Goal: Understand process/instructions: Learn how to perform a task or action

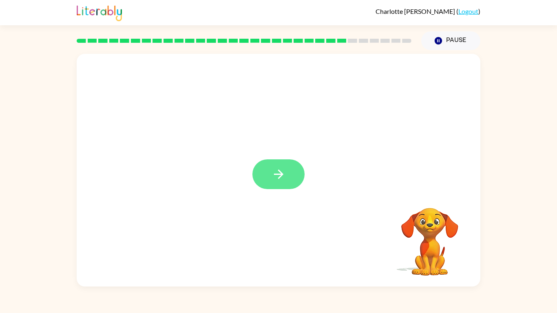
click at [276, 170] on icon "button" at bounding box center [278, 174] width 14 height 14
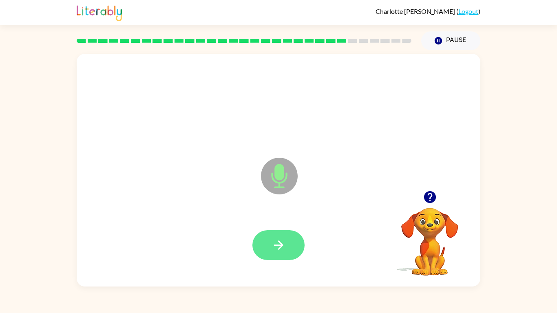
click at [279, 239] on icon "button" at bounding box center [278, 245] width 14 height 14
click at [288, 237] on button "button" at bounding box center [278, 245] width 52 height 30
click at [284, 241] on icon "button" at bounding box center [278, 245] width 14 height 14
click at [275, 246] on icon "button" at bounding box center [278, 245] width 14 height 14
click at [276, 240] on icon "button" at bounding box center [278, 245] width 14 height 14
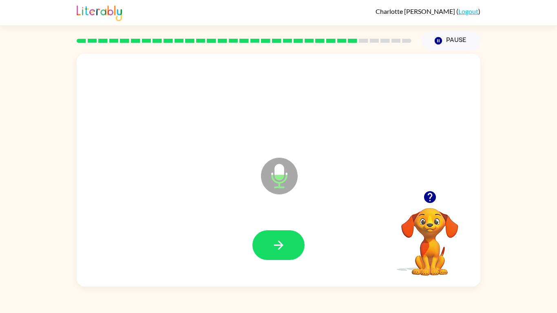
click at [430, 194] on icon "button" at bounding box center [429, 197] width 12 height 12
click at [274, 244] on icon "button" at bounding box center [278, 245] width 14 height 14
click at [274, 242] on icon "button" at bounding box center [278, 245] width 14 height 14
click at [427, 193] on icon "button" at bounding box center [429, 197] width 12 height 12
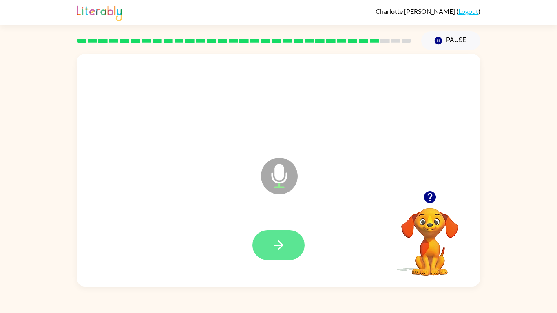
click at [293, 243] on button "button" at bounding box center [278, 245] width 52 height 30
click at [282, 245] on icon "button" at bounding box center [277, 244] width 9 height 9
click at [277, 239] on icon "button" at bounding box center [278, 245] width 14 height 14
click at [431, 197] on icon "button" at bounding box center [430, 197] width 14 height 14
click at [431, 197] on video "Your browser must support playing .mp4 files to use Literably. Please try using…" at bounding box center [430, 236] width 82 height 82
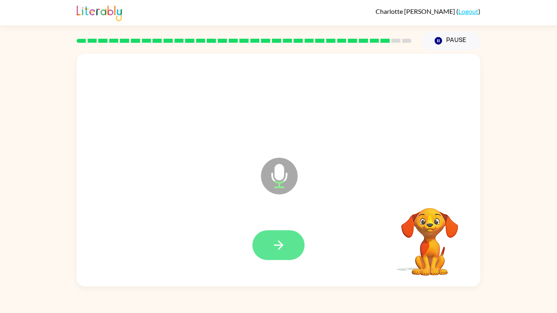
click at [282, 237] on button "button" at bounding box center [278, 245] width 52 height 30
click at [289, 245] on button "button" at bounding box center [278, 245] width 52 height 30
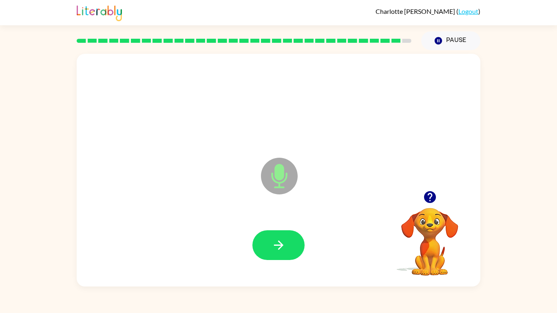
click at [431, 198] on icon "button" at bounding box center [429, 197] width 12 height 12
click at [344, 194] on icon "Microphone The Microphone is here when it is your turn to talk" at bounding box center [320, 186] width 122 height 61
click at [276, 251] on icon "button" at bounding box center [278, 245] width 14 height 14
